Goal: Task Accomplishment & Management: Manage account settings

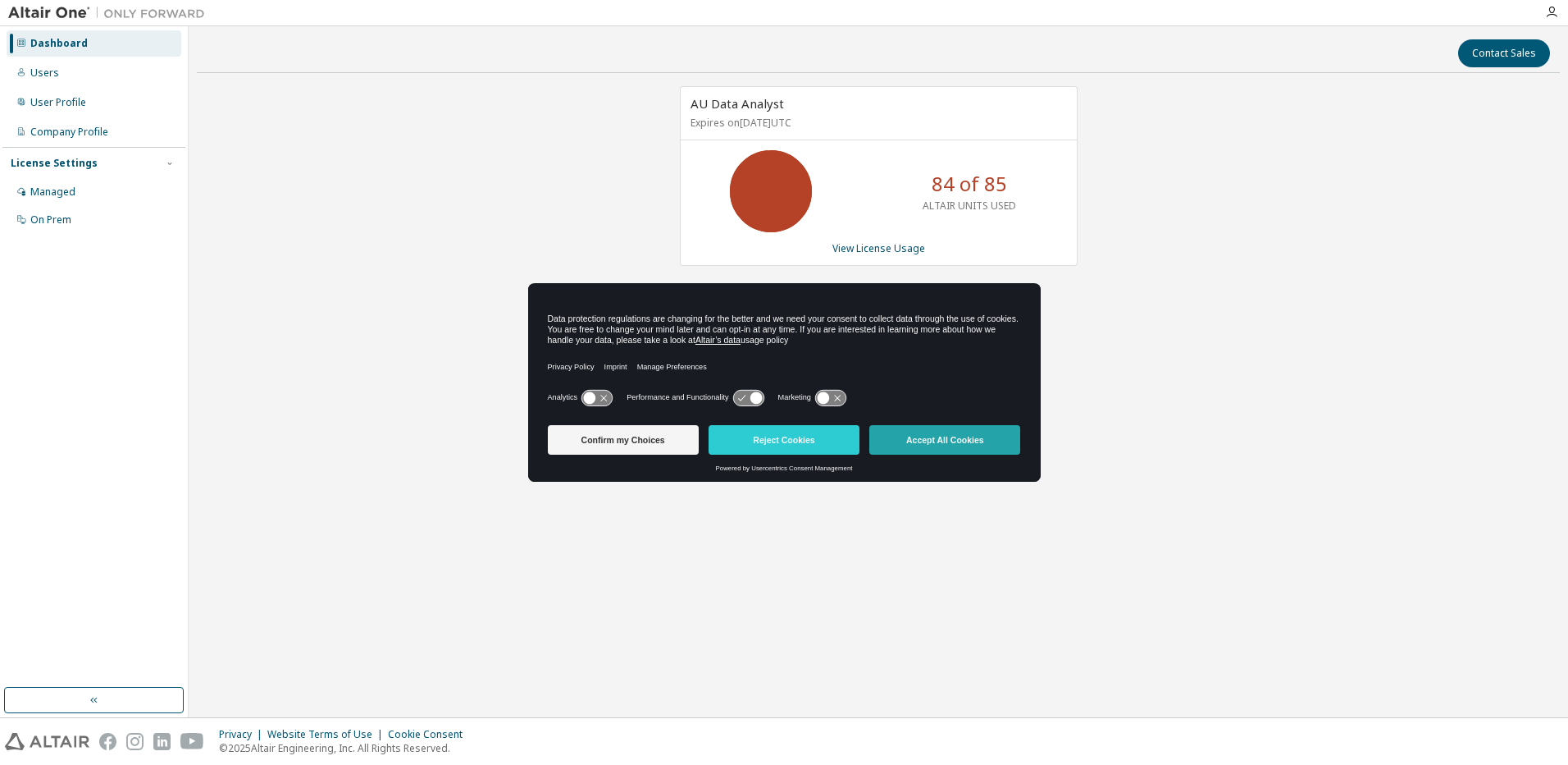
click at [996, 437] on button "Accept All Cookies" at bounding box center [945, 440] width 151 height 29
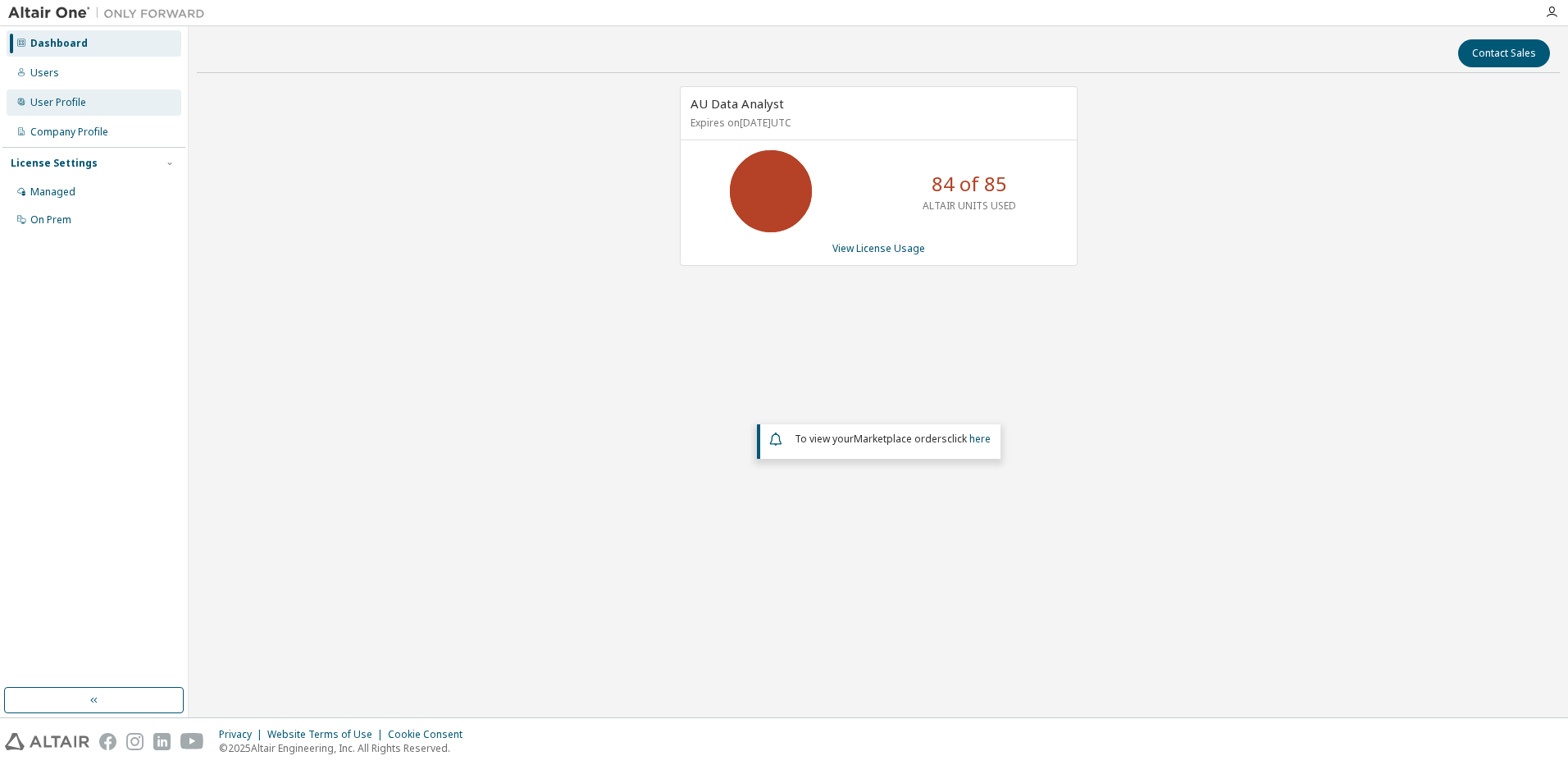
click at [86, 108] on div "User Profile" at bounding box center [93, 102] width 174 height 26
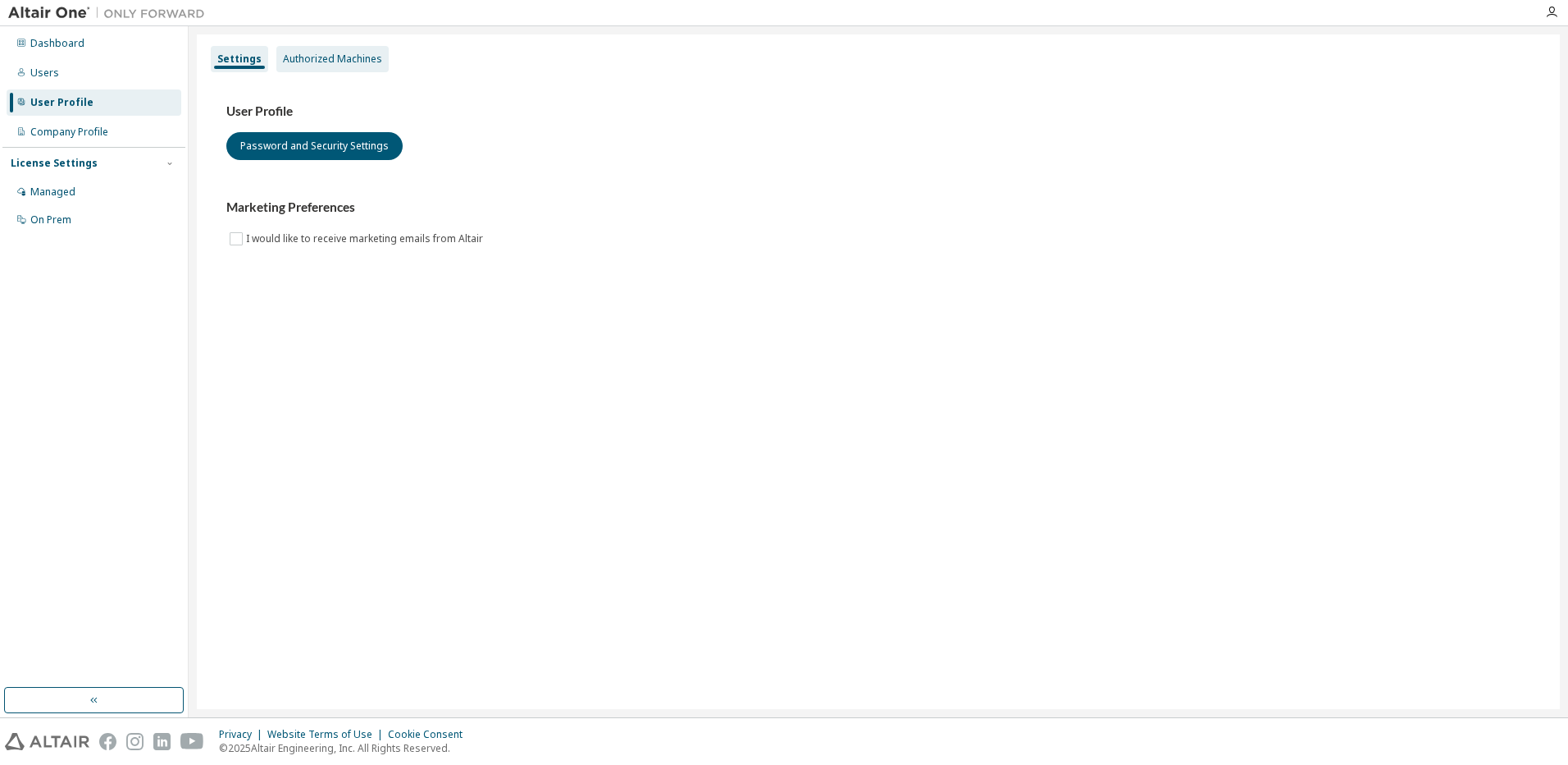
click at [322, 63] on div "Authorized Machines" at bounding box center [332, 59] width 99 height 13
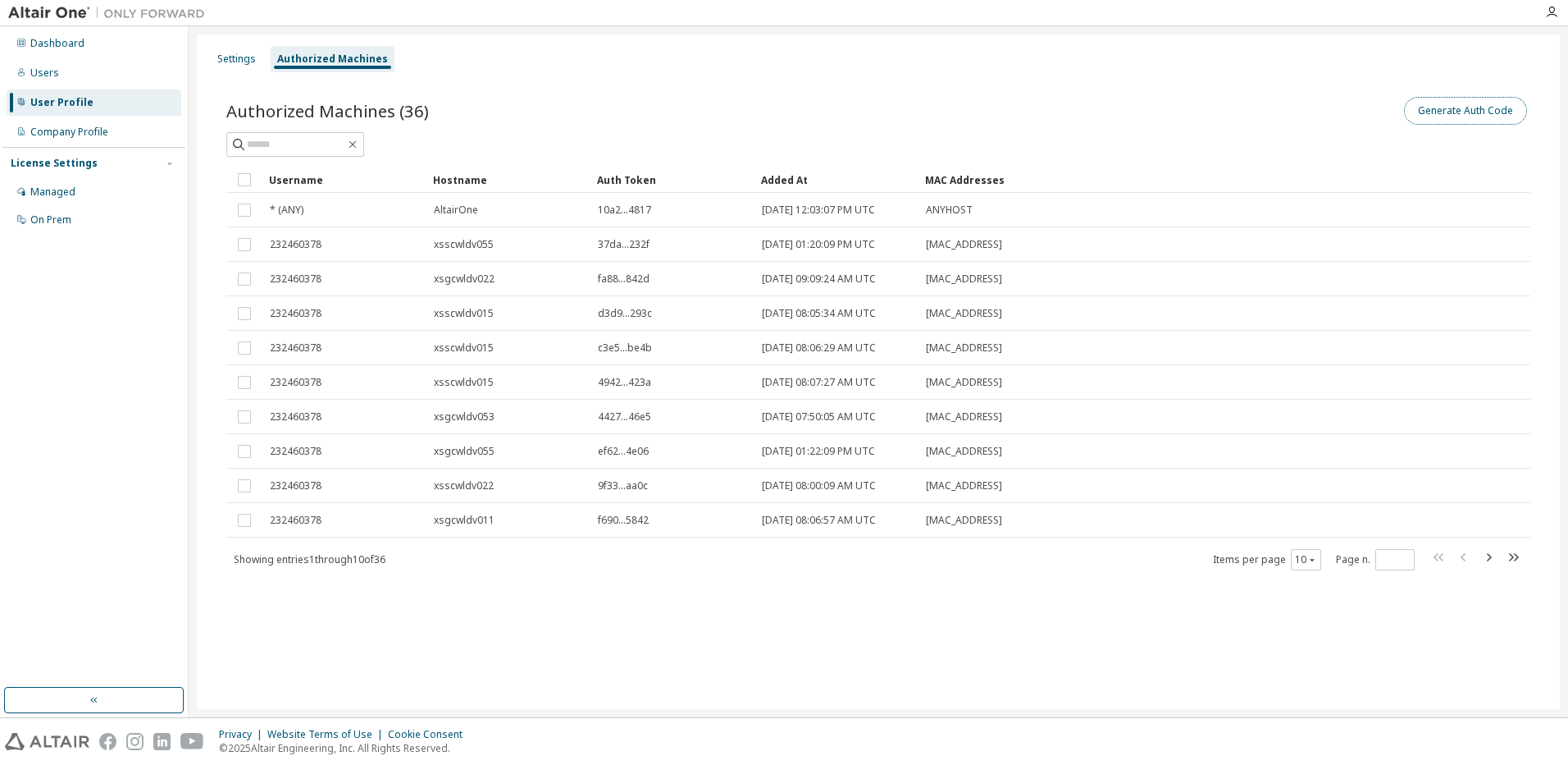
click at [1471, 105] on button "Generate Auth Code" at bounding box center [1466, 110] width 123 height 28
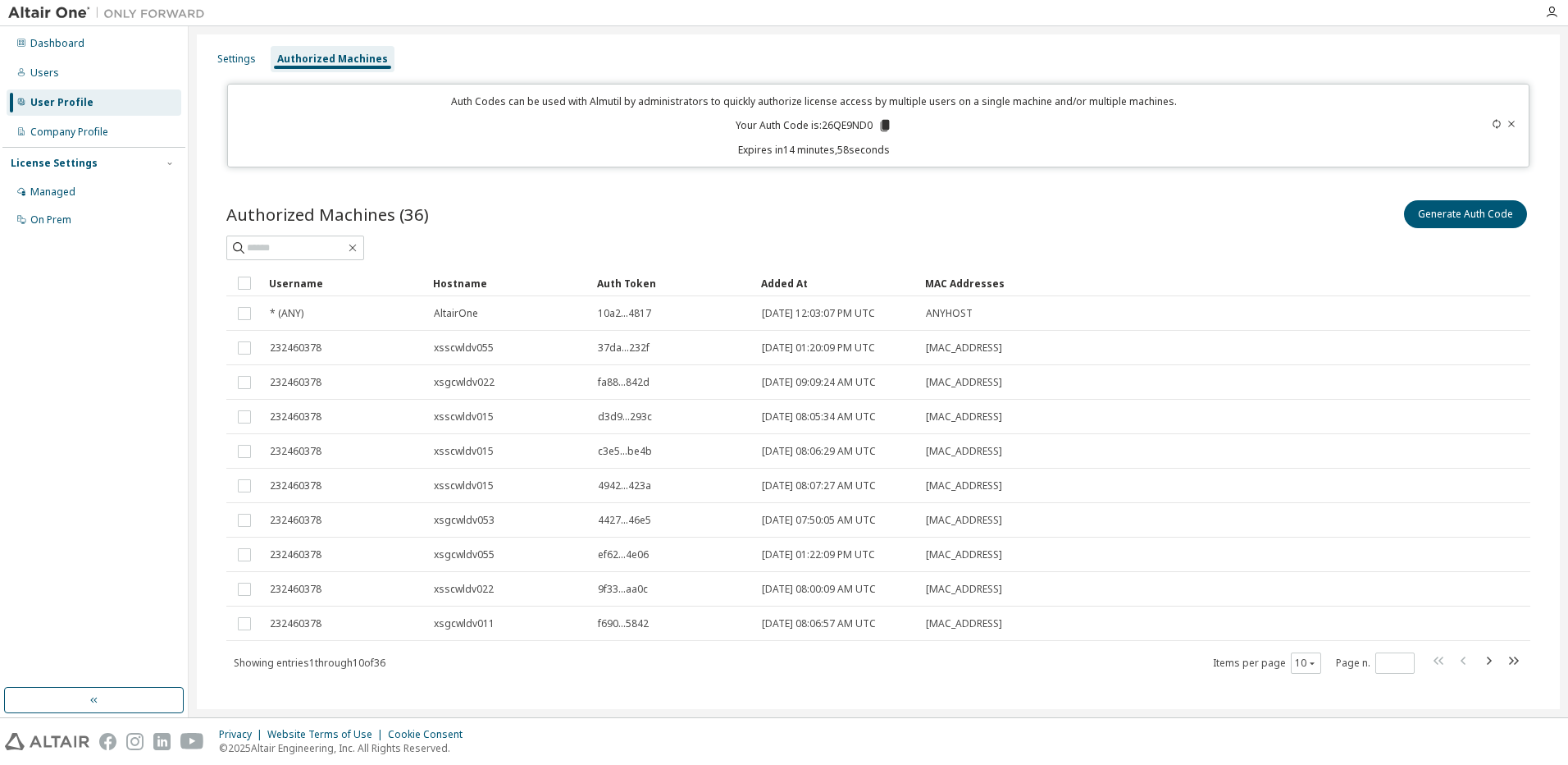
click at [836, 126] on p "Your Auth Code is: 26QE9ND0" at bounding box center [814, 125] width 157 height 15
drag, startPoint x: 836, startPoint y: 126, endPoint x: 879, endPoint y: 129, distance: 43.1
click at [881, 129] on icon at bounding box center [885, 125] width 9 height 12
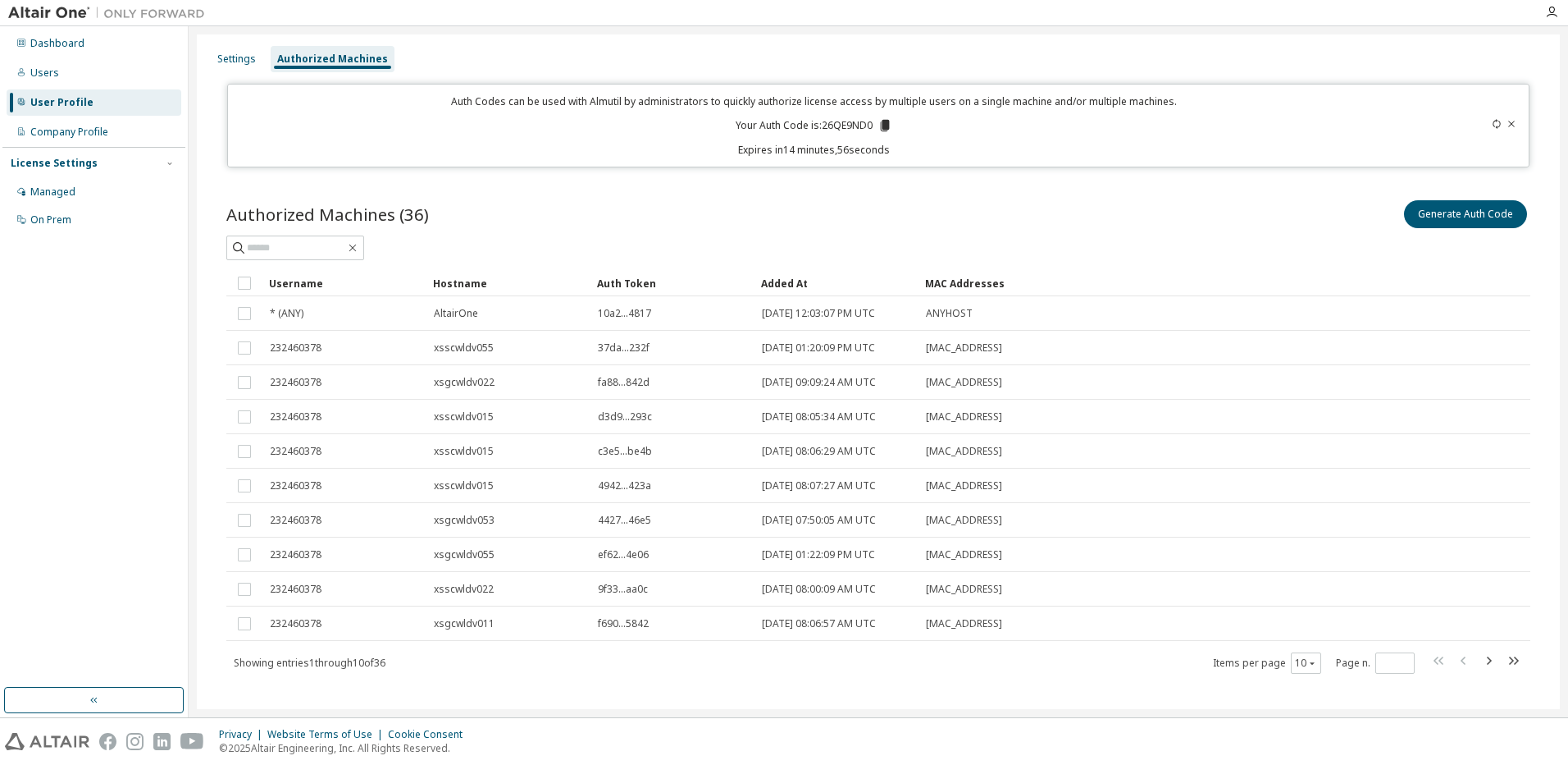
click at [881, 129] on icon at bounding box center [885, 125] width 9 height 12
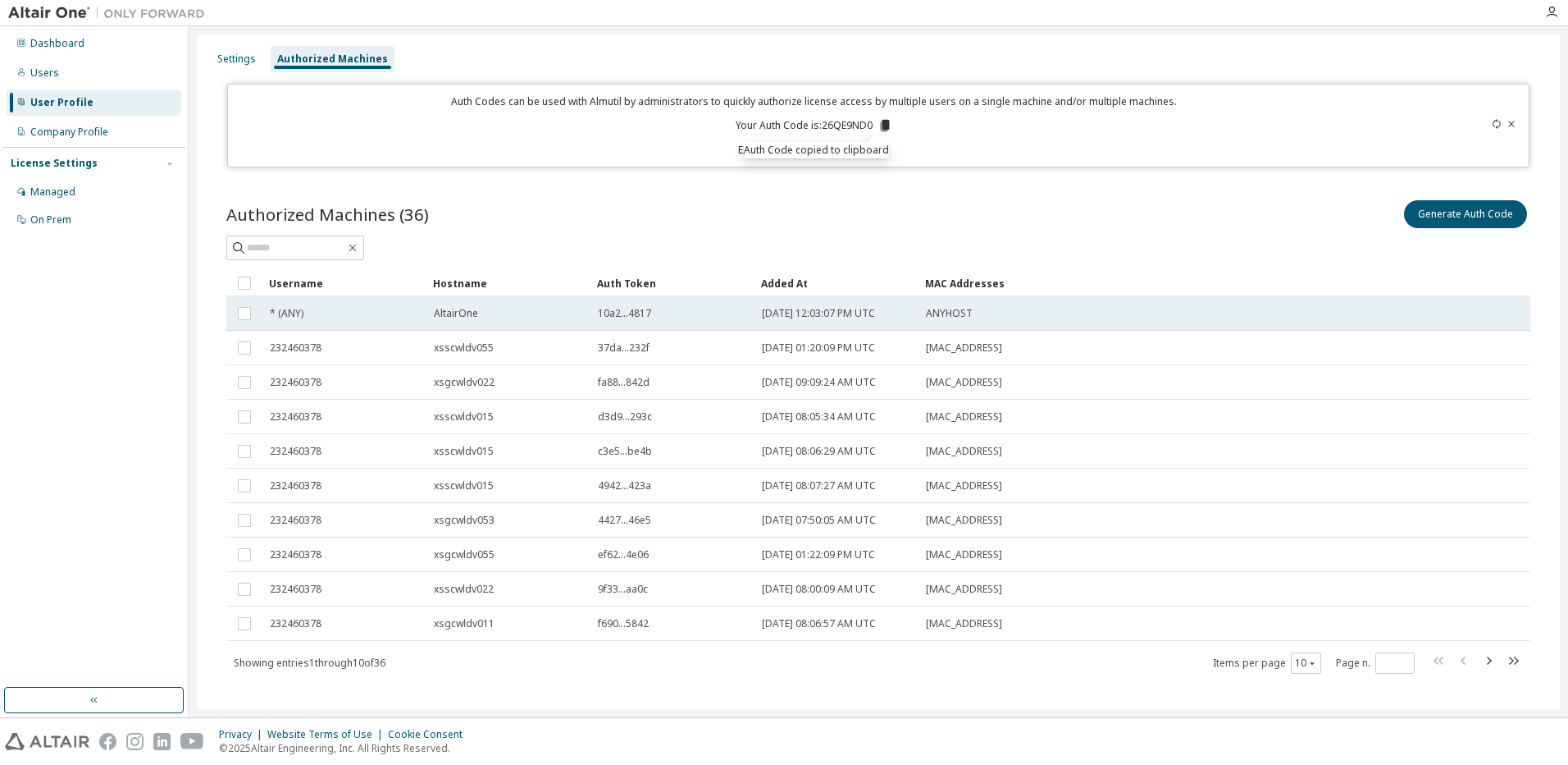
click at [431, 320] on td "AltairOne" at bounding box center [508, 313] width 164 height 35
click at [1333, 210] on button "Generate Auth Code" at bounding box center [1343, 214] width 123 height 28
click at [884, 125] on icon at bounding box center [885, 125] width 9 height 12
click at [882, 128] on icon at bounding box center [885, 125] width 9 height 12
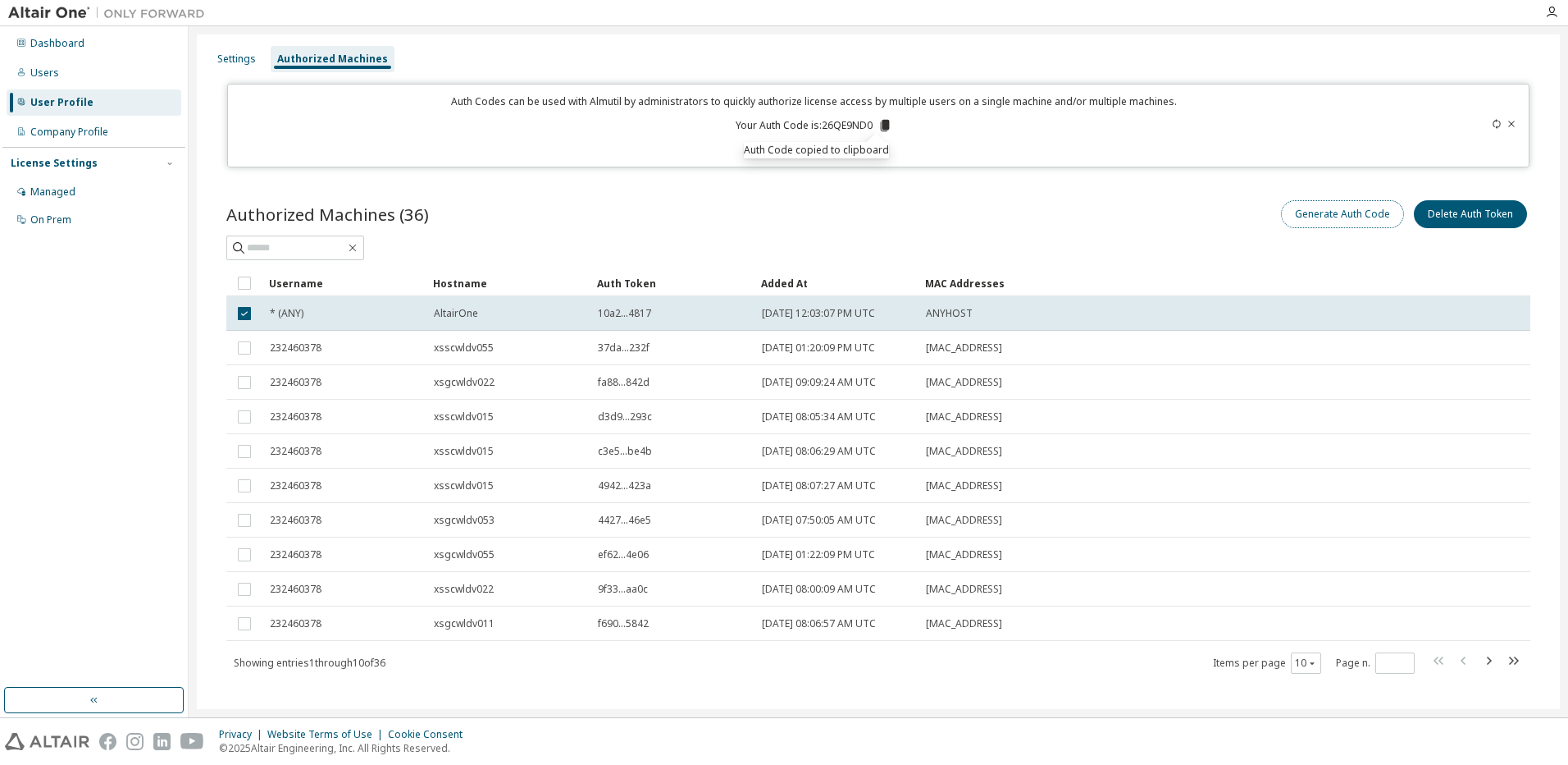
click at [1310, 219] on button "Generate Auth Code" at bounding box center [1343, 214] width 123 height 28
click at [1492, 124] on icon at bounding box center [1497, 123] width 10 height 10
click at [1510, 124] on icon at bounding box center [1512, 123] width 6 height 5
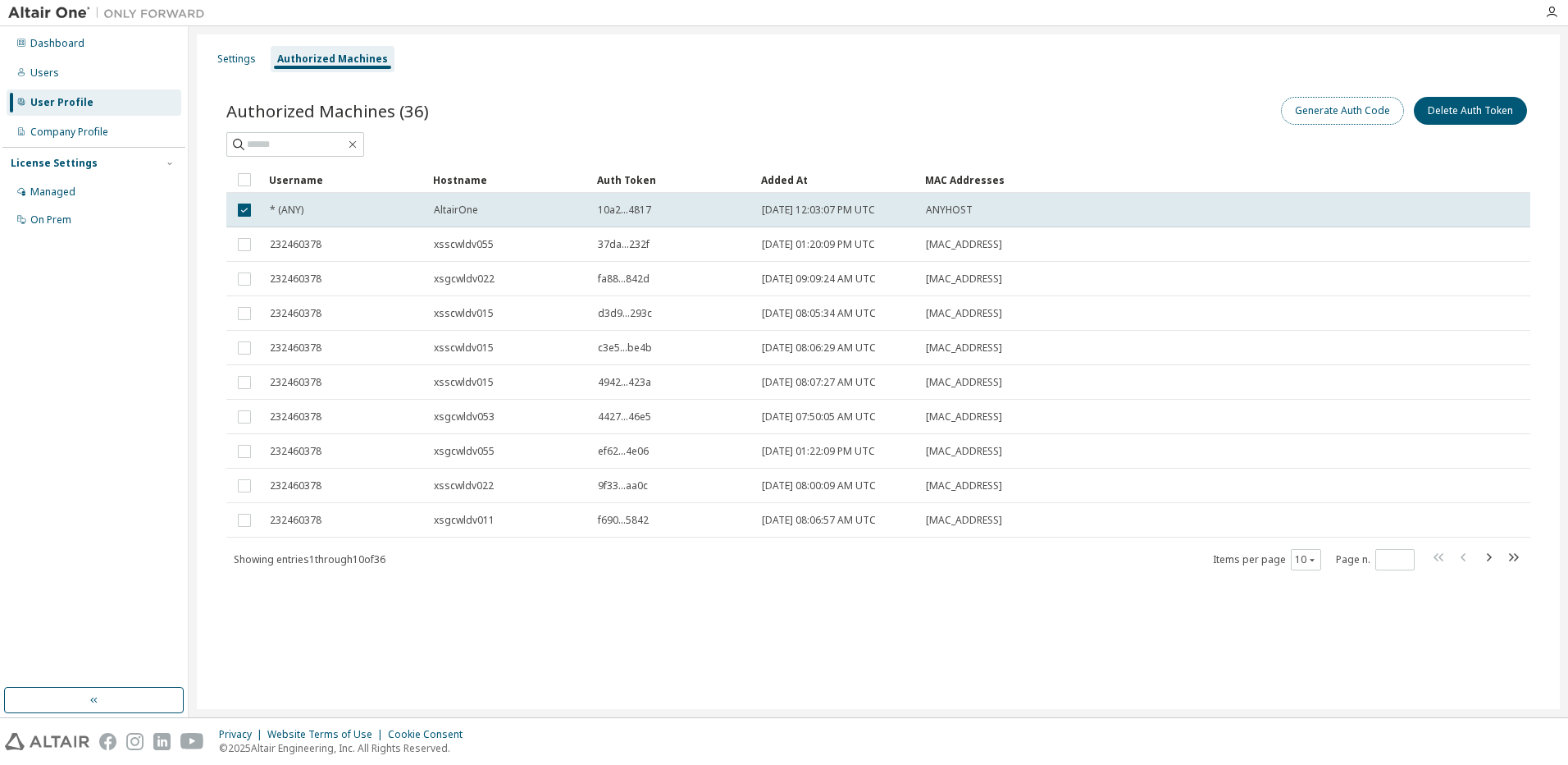
click at [1356, 116] on button "Generate Auth Code" at bounding box center [1343, 110] width 123 height 28
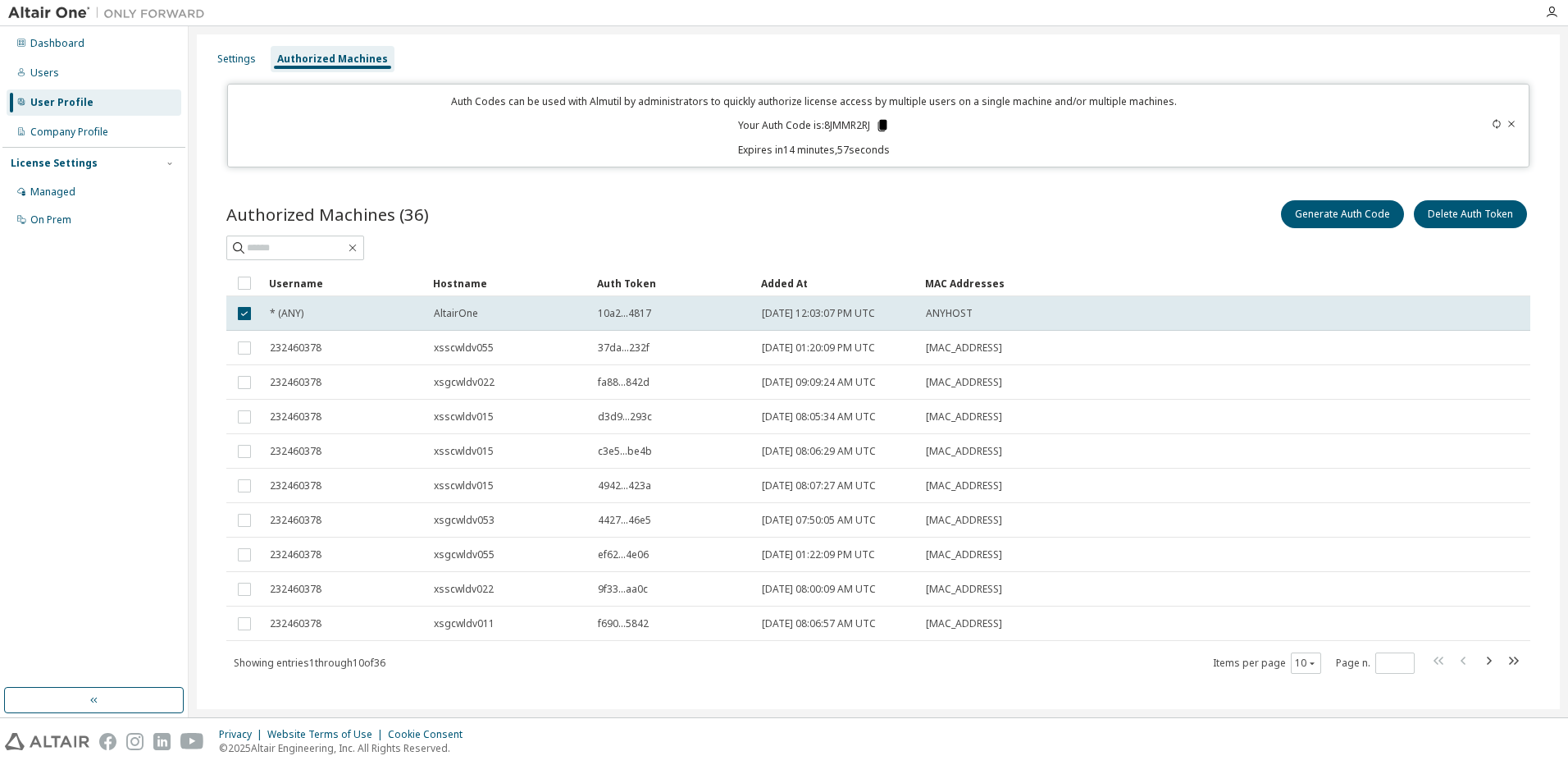
click at [879, 126] on icon at bounding box center [883, 125] width 9 height 12
click at [880, 122] on icon at bounding box center [883, 125] width 9 height 12
